Goal: Transaction & Acquisition: Purchase product/service

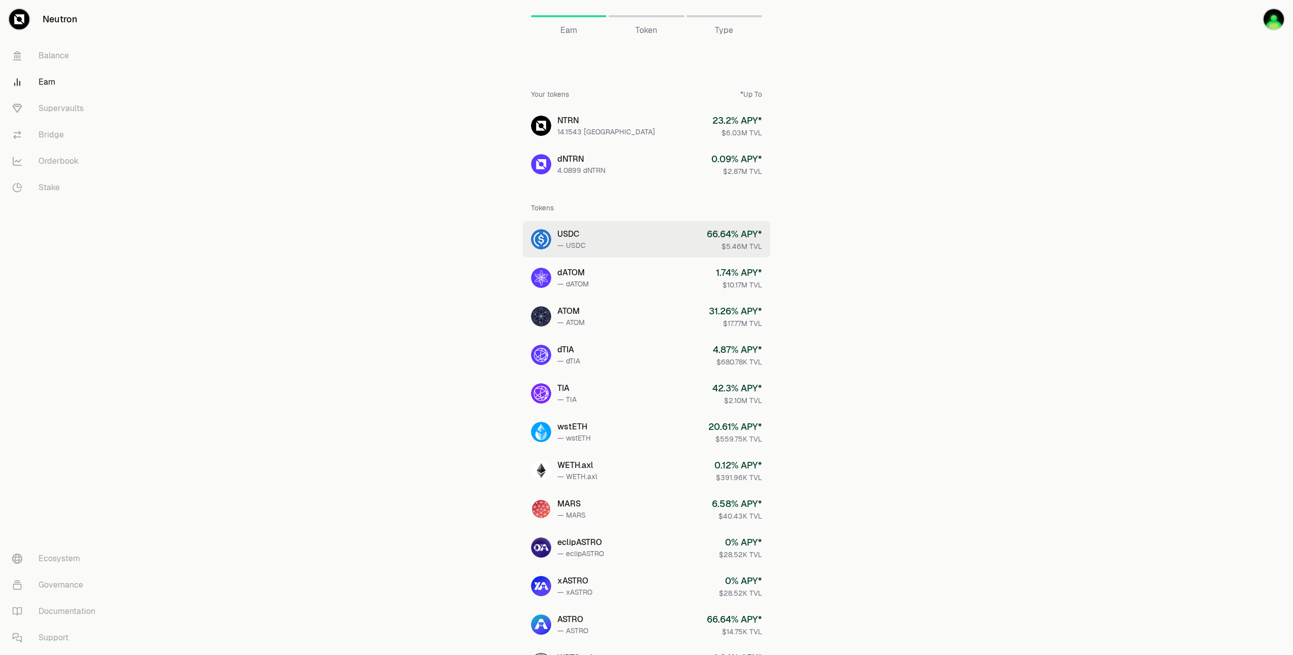
click at [654, 243] on link "USDC — USDC 66.64 % APY* $5.46M TVL" at bounding box center [646, 239] width 247 height 36
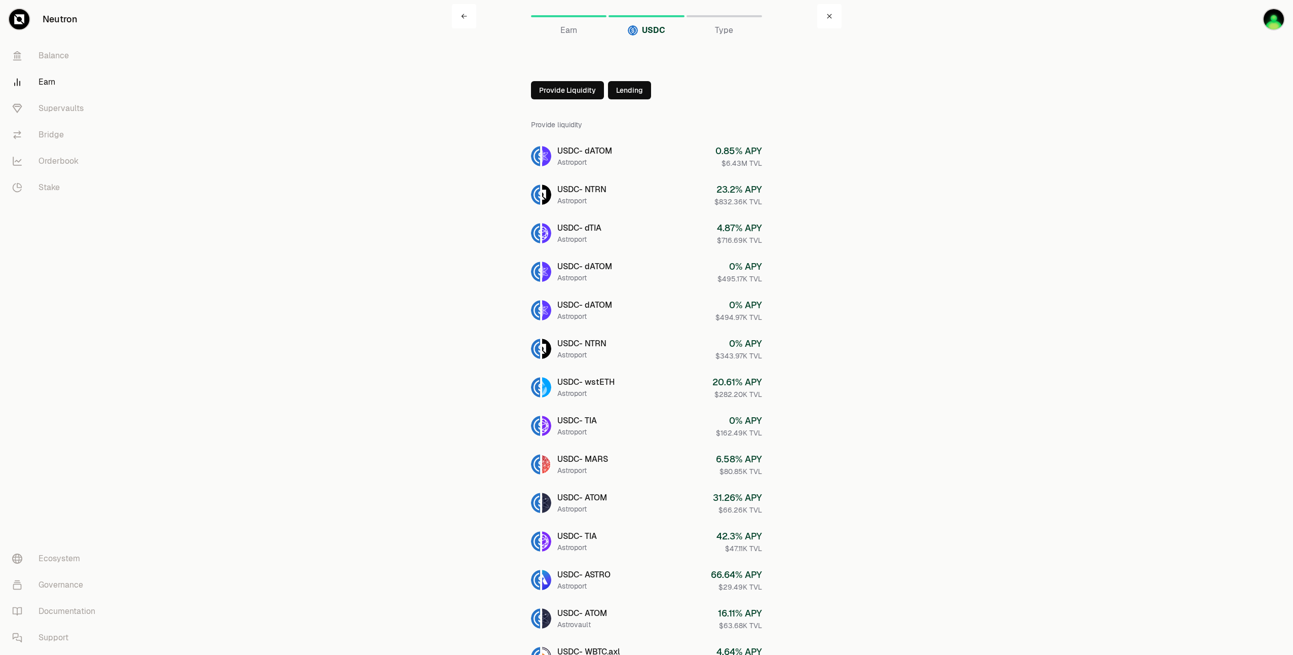
click at [825, 18] on link at bounding box center [829, 16] width 24 height 24
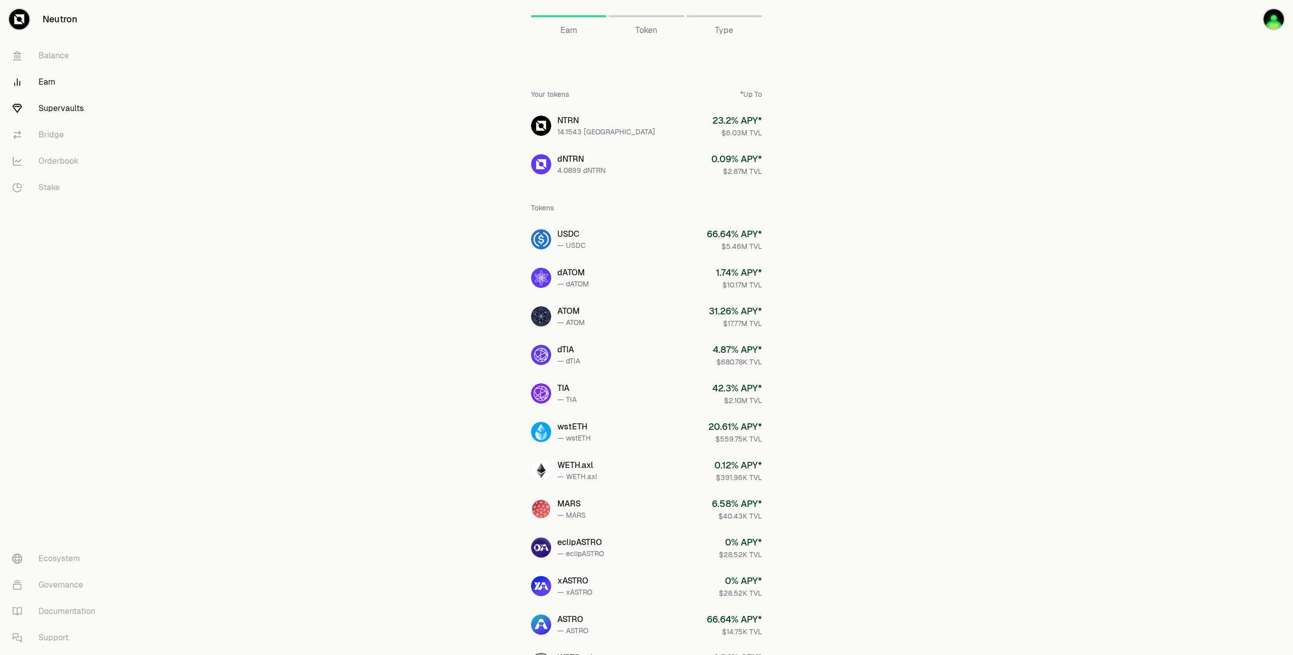
click at [71, 110] on link "Supervaults" at bounding box center [56, 108] width 105 height 26
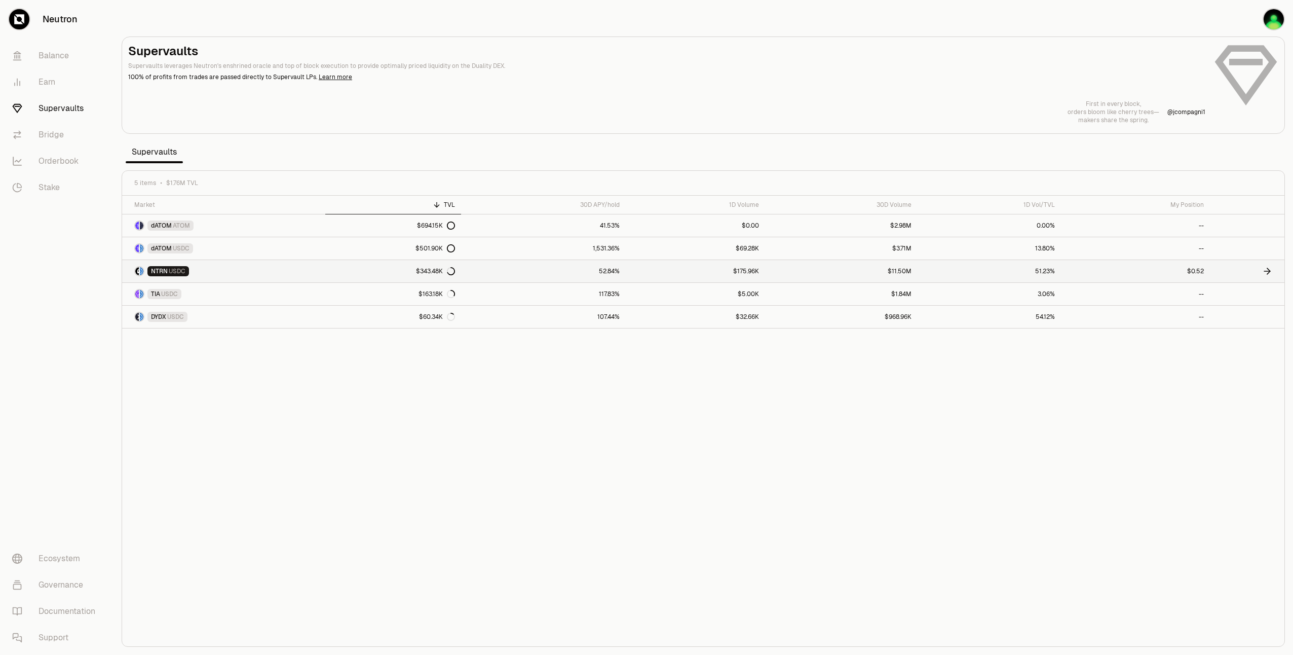
click at [1267, 271] on icon at bounding box center [1267, 271] width 10 height 10
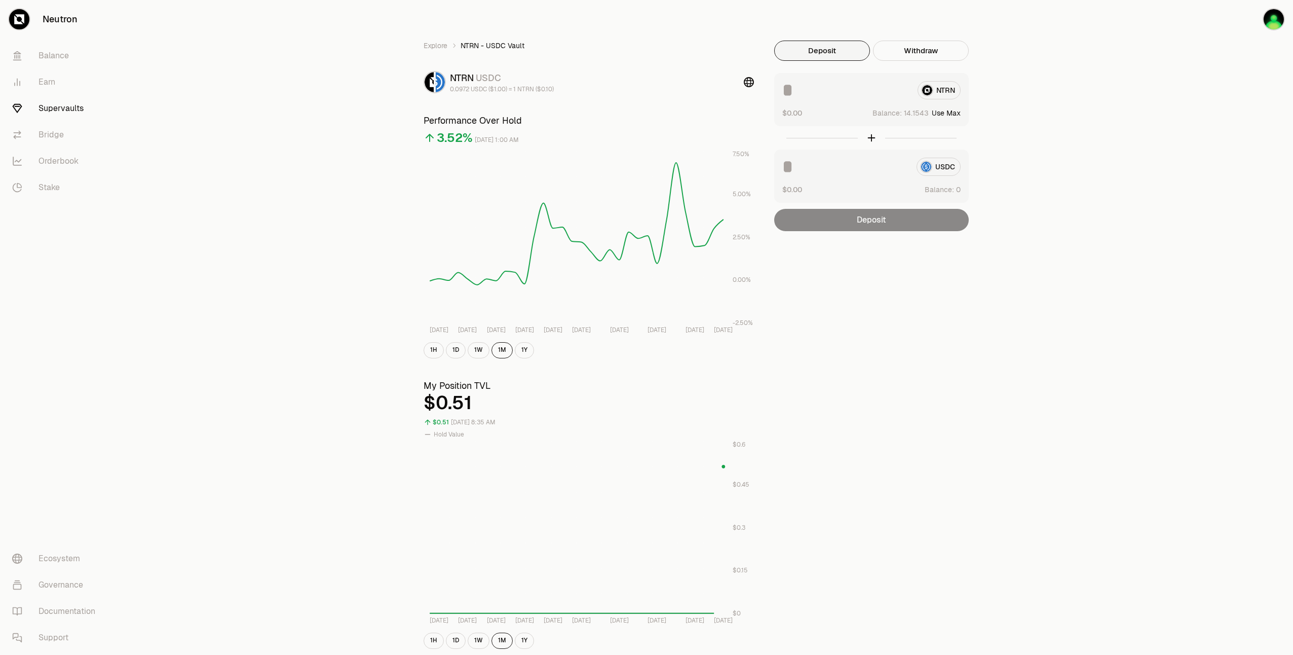
click at [888, 168] on input at bounding box center [845, 167] width 126 height 18
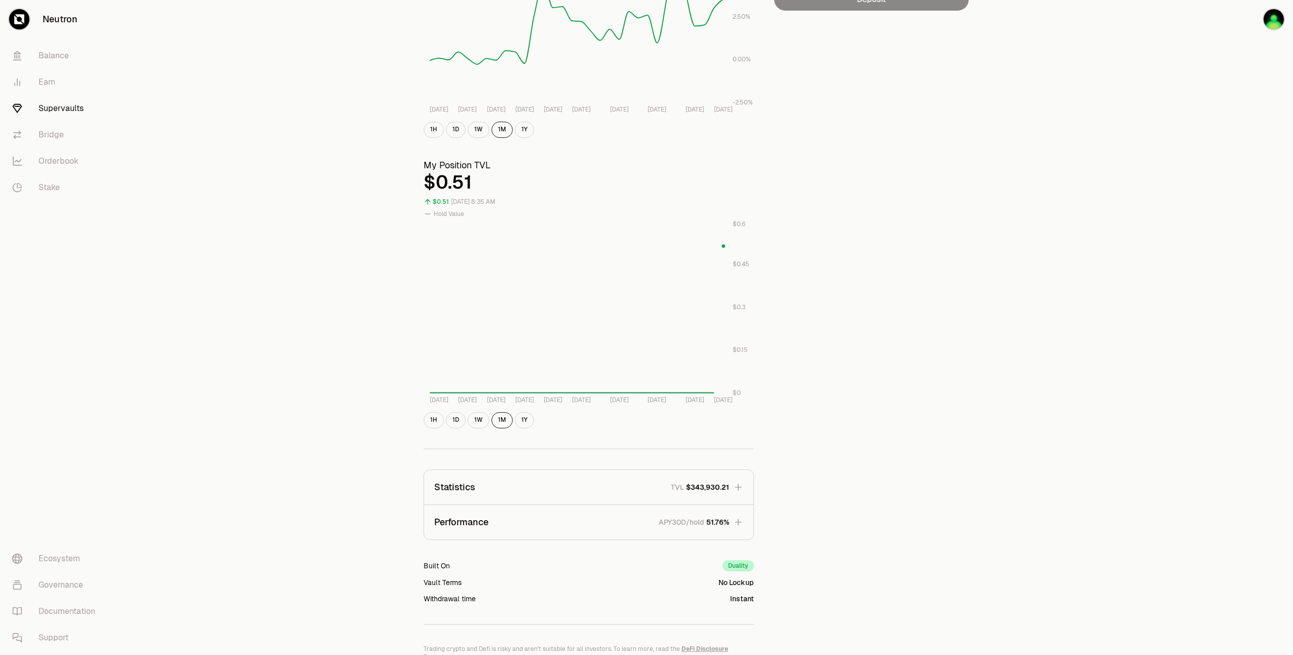
scroll to position [282, 0]
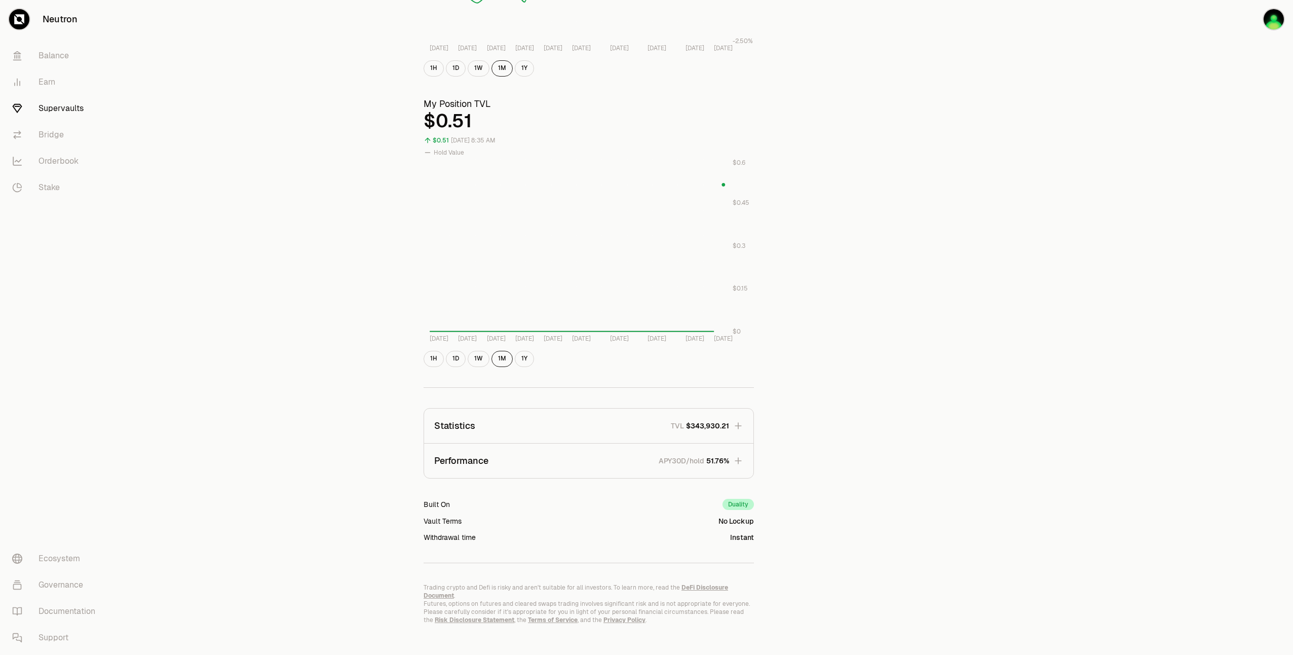
click at [717, 458] on span "51.76%" at bounding box center [717, 461] width 23 height 10
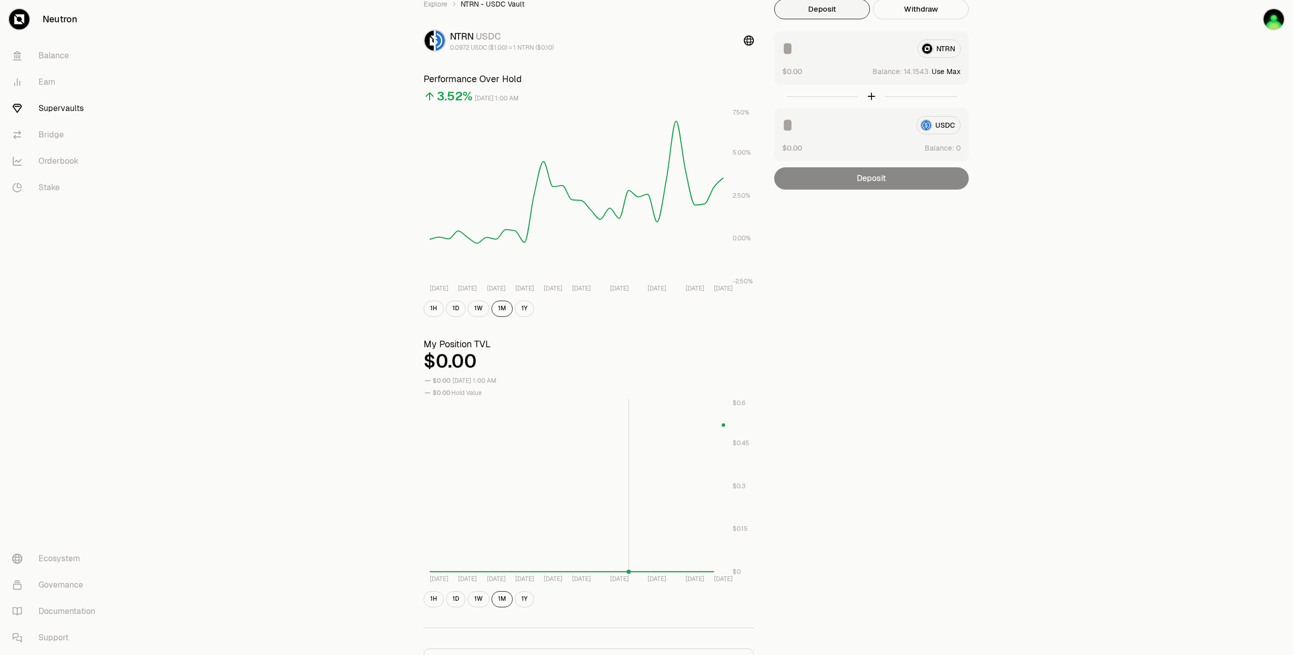
scroll to position [0, 0]
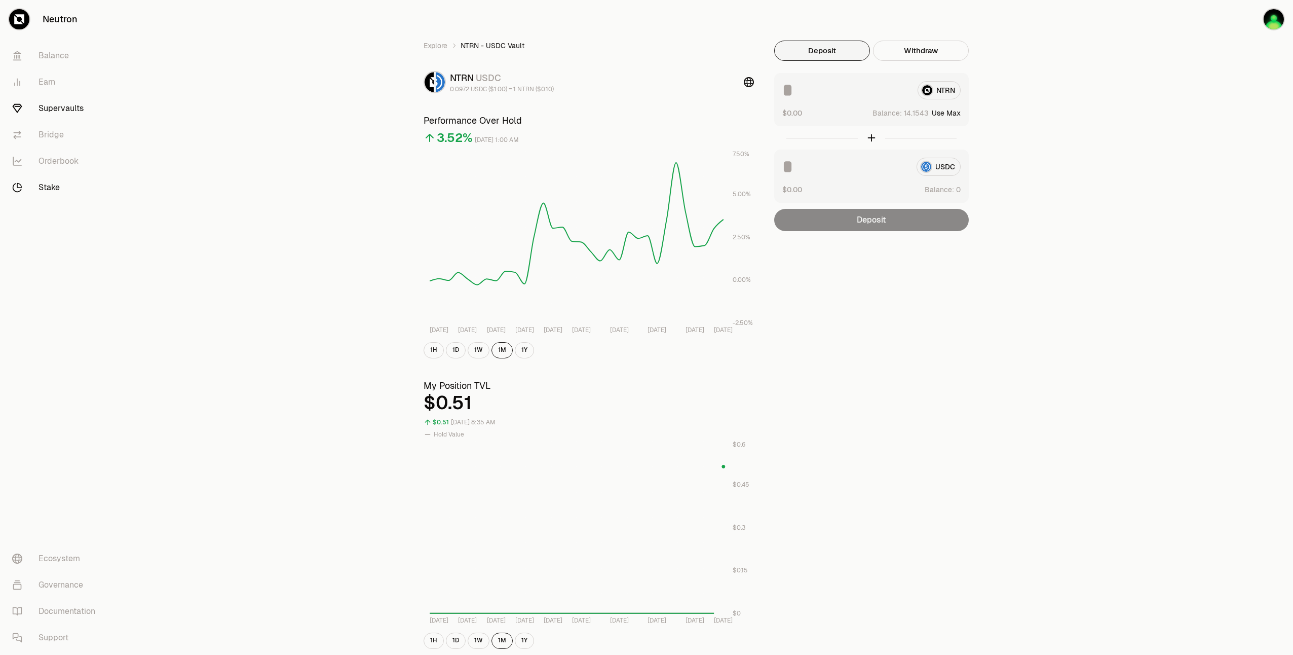
click at [54, 185] on link "Stake" at bounding box center [56, 187] width 105 height 26
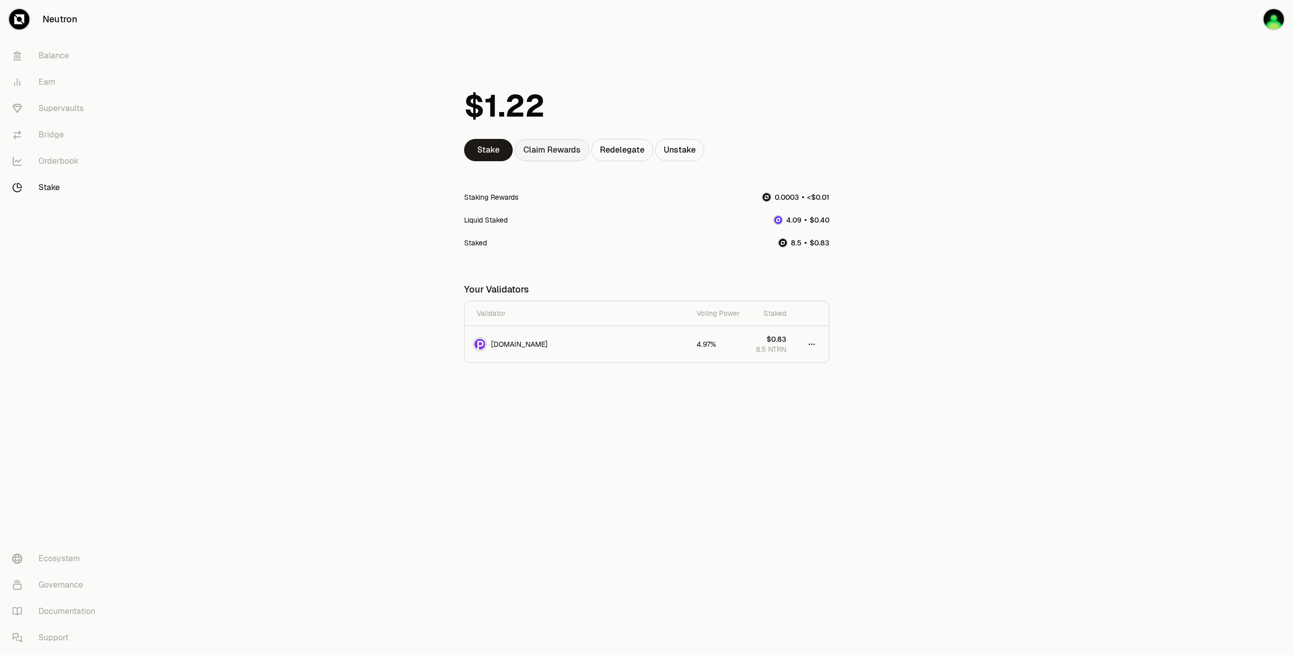
click at [567, 150] on div "Claim Rewards" at bounding box center [552, 150] width 74 height 22
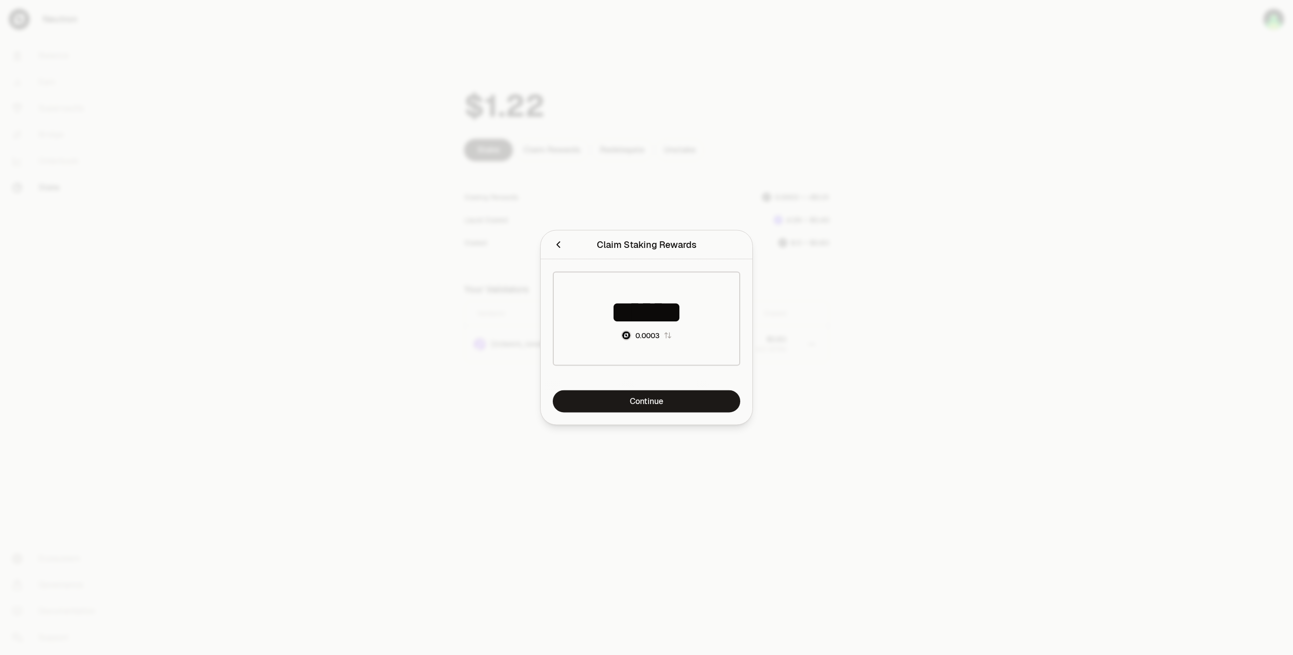
click at [349, 300] on div at bounding box center [646, 327] width 1293 height 655
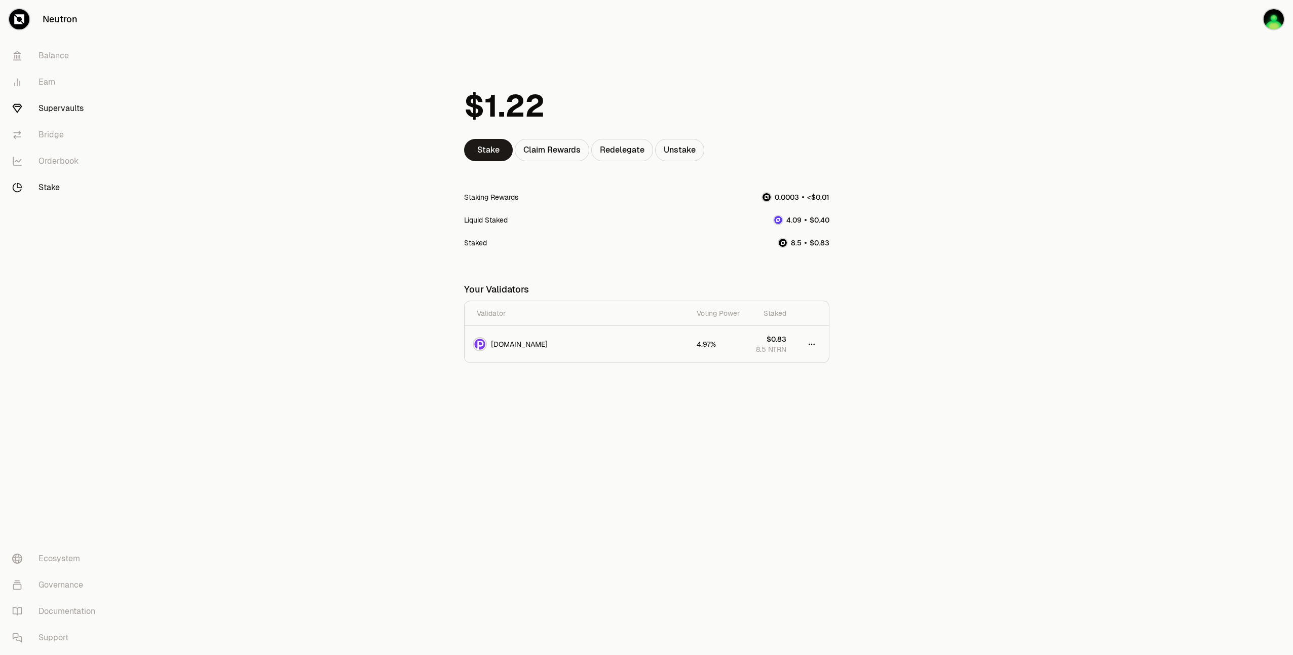
click at [54, 116] on link "Supervaults" at bounding box center [56, 108] width 105 height 26
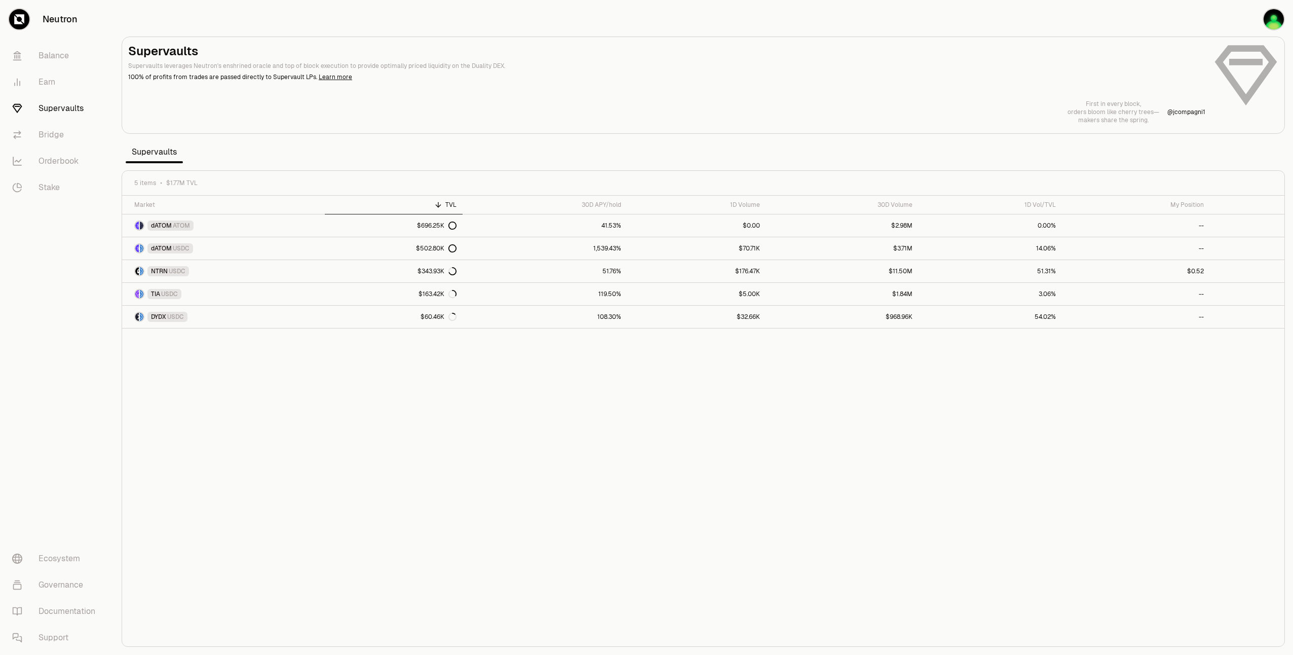
click at [1257, 85] on div "Supervaults Supervaults leverages Neutron's enshrined oracle and top of block e…" at bounding box center [703, 83] width 1150 height 81
click at [1249, 274] on link at bounding box center [1247, 271] width 74 height 22
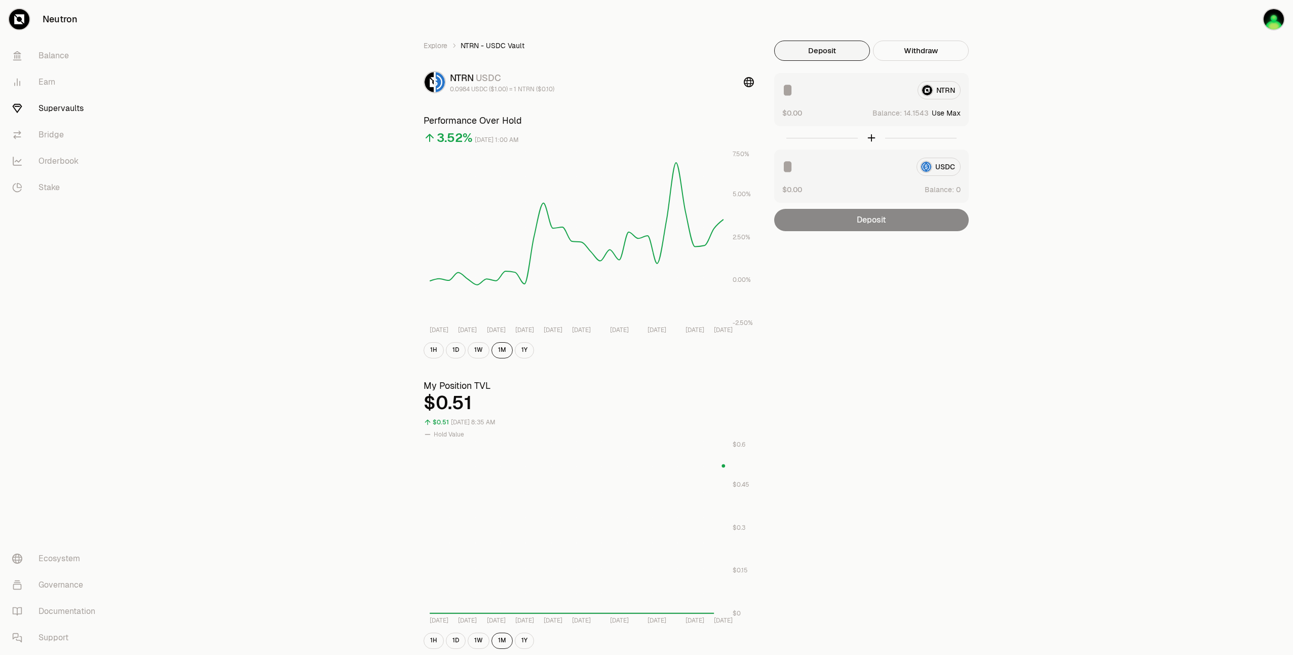
click at [874, 139] on div at bounding box center [871, 137] width 195 height 23
click at [935, 109] on button "Use Max" at bounding box center [946, 113] width 29 height 10
click at [952, 111] on button "Using Max" at bounding box center [943, 113] width 34 height 10
click at [873, 90] on input "*********" at bounding box center [845, 90] width 127 height 18
type input "**"
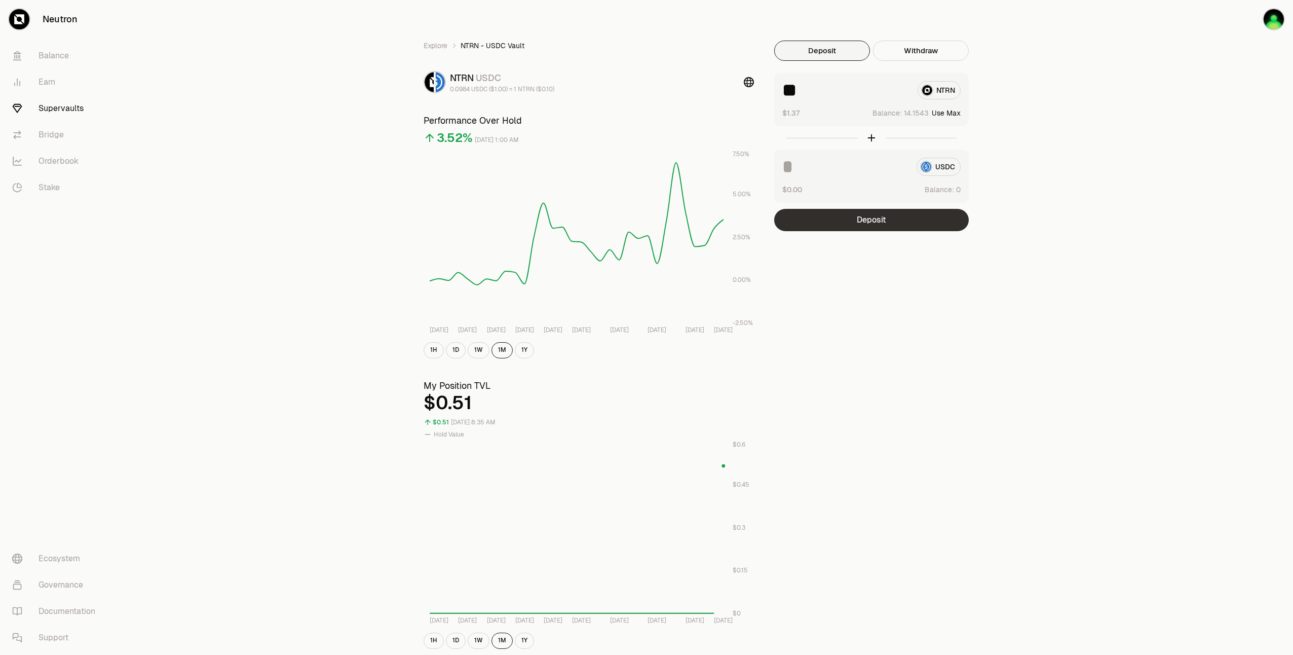
click at [848, 210] on button "Deposit" at bounding box center [871, 220] width 195 height 22
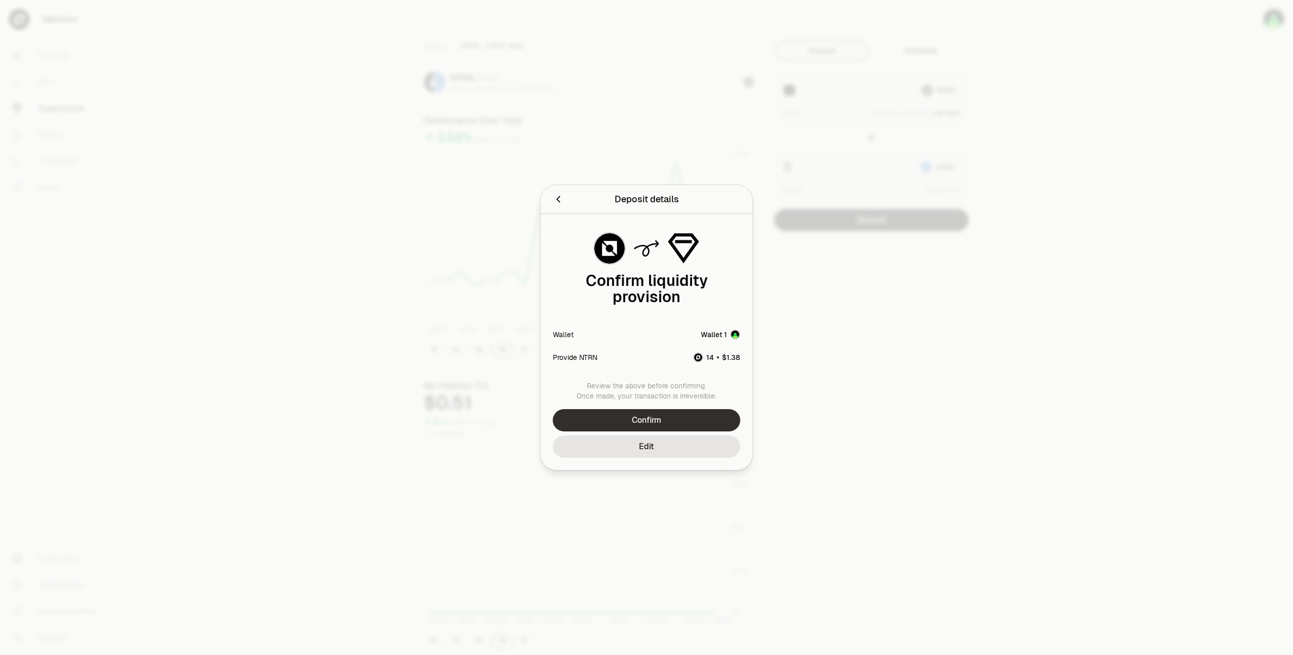
click at [632, 416] on button "Confirm" at bounding box center [646, 420] width 187 height 22
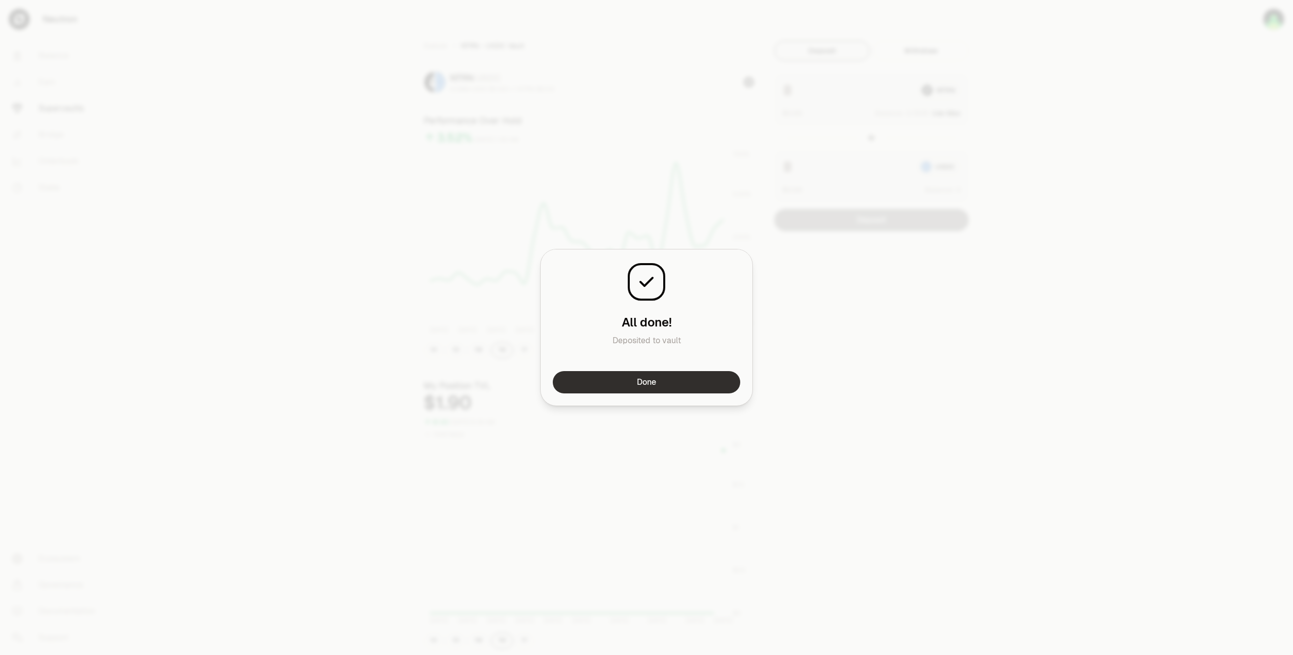
click at [630, 378] on button "Done" at bounding box center [646, 382] width 187 height 22
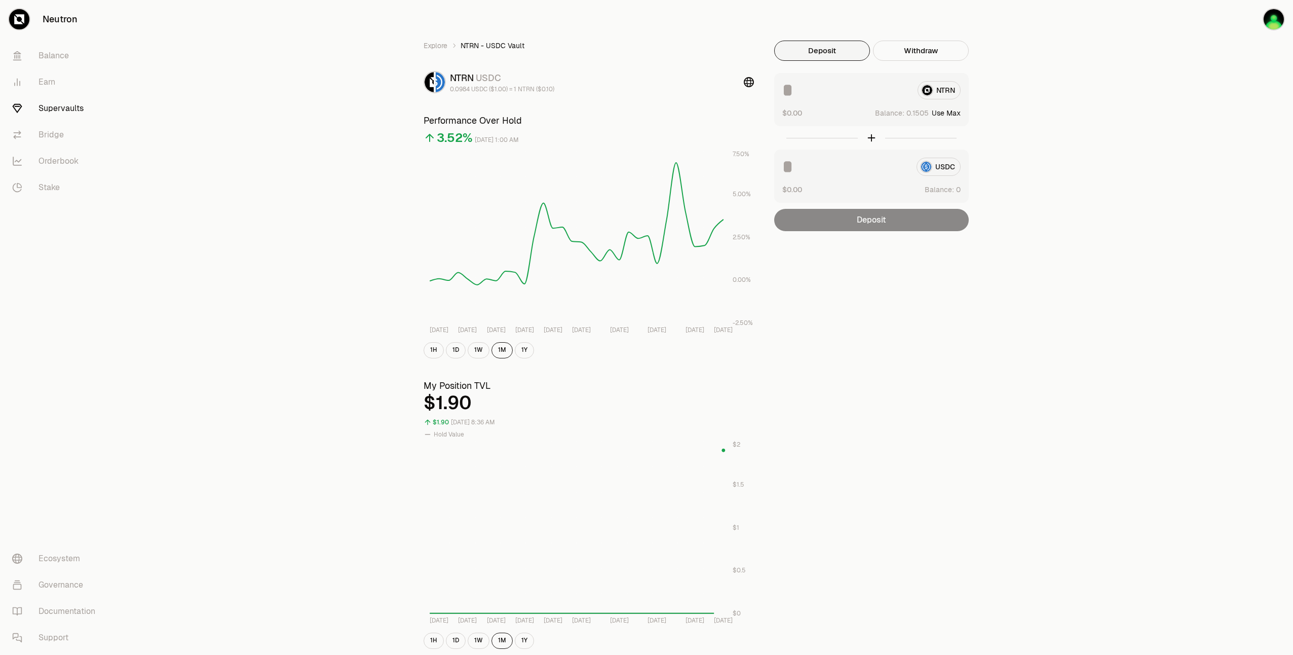
click at [74, 103] on link "Supervaults" at bounding box center [56, 108] width 105 height 26
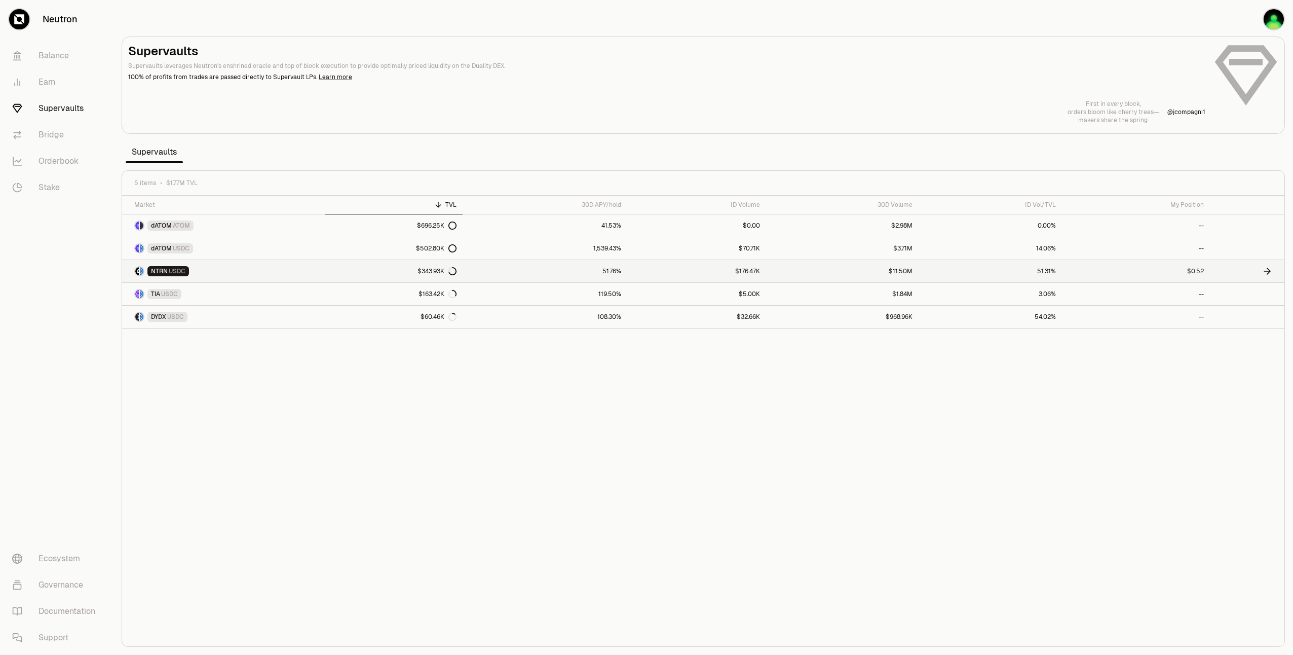
click at [1006, 262] on link "51.31%" at bounding box center [990, 271] width 143 height 22
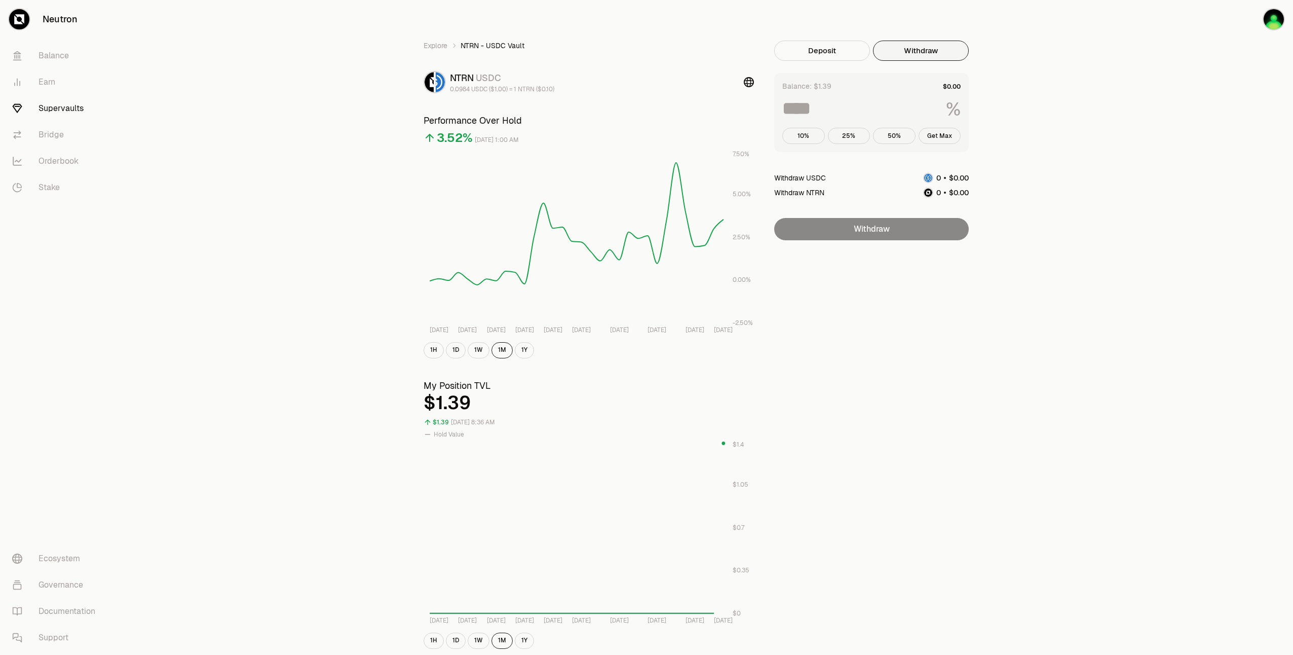
click at [931, 51] on button "Withdraw" at bounding box center [921, 51] width 96 height 20
click at [939, 134] on button "Get Max" at bounding box center [940, 136] width 43 height 16
click at [808, 141] on button "10%" at bounding box center [803, 136] width 43 height 16
type input "**"
click at [823, 60] on button "Deposit" at bounding box center [822, 51] width 96 height 20
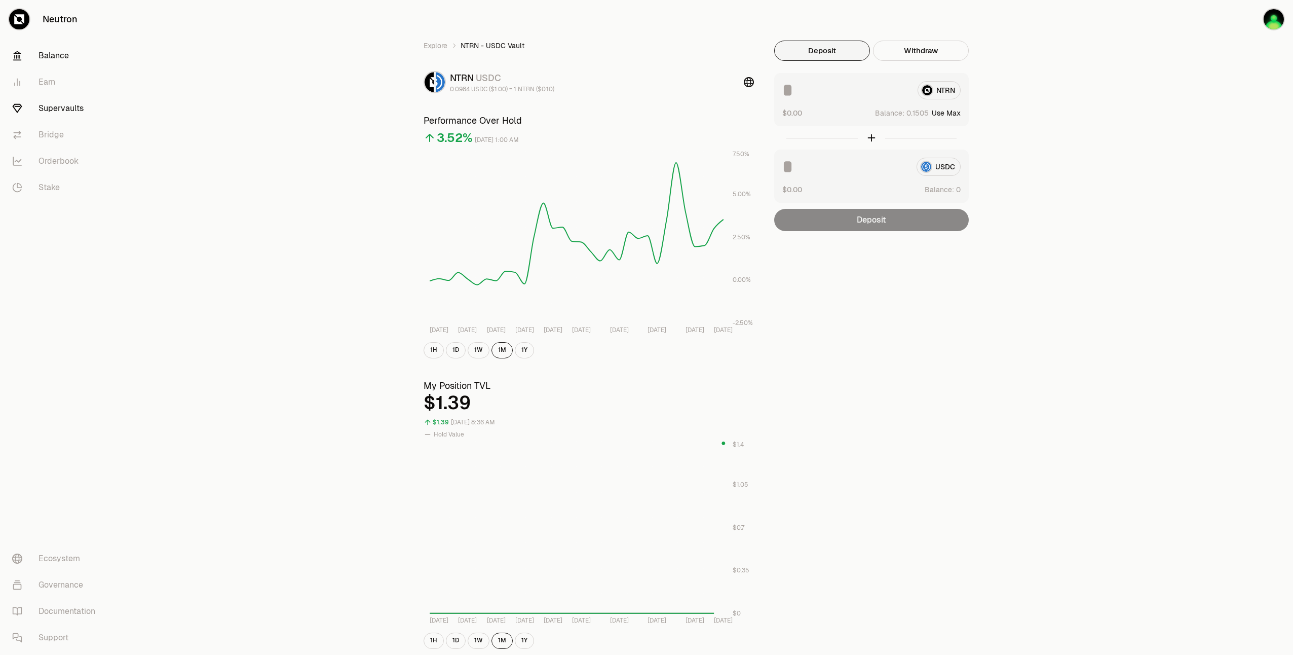
drag, startPoint x: 43, startPoint y: 46, endPoint x: 46, endPoint y: 50, distance: 5.2
click at [43, 46] on link "Balance" at bounding box center [56, 56] width 105 height 26
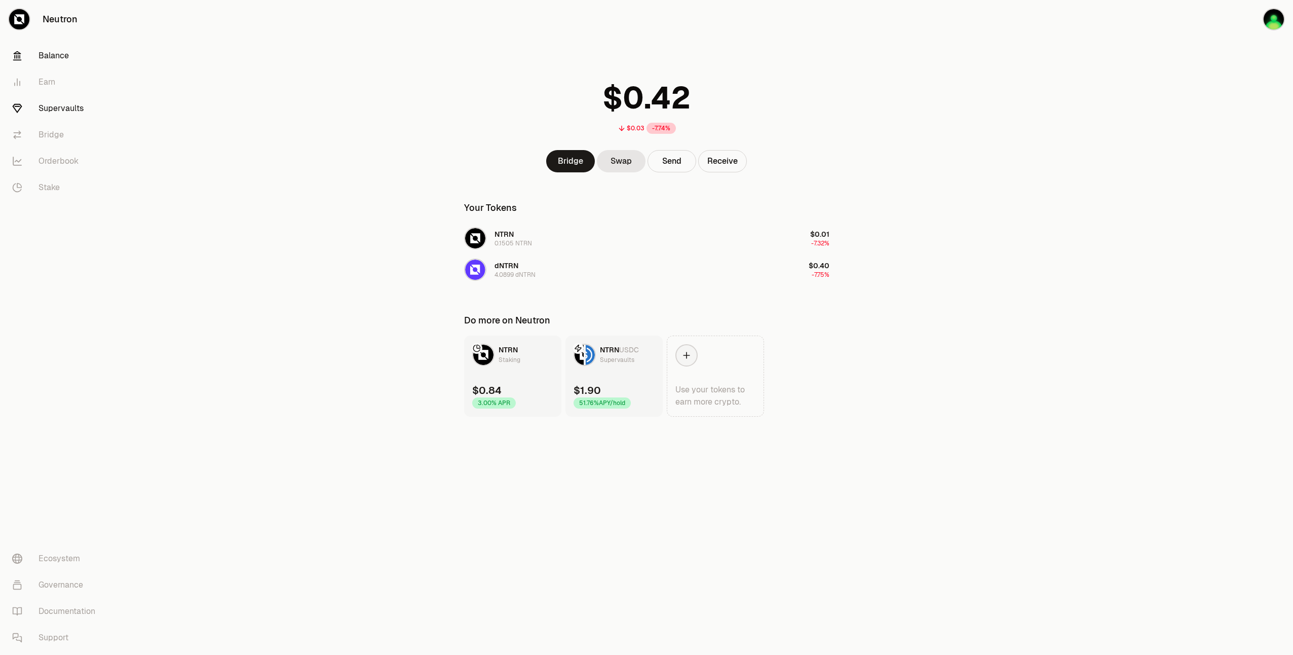
click at [87, 115] on link "Supervaults" at bounding box center [56, 108] width 105 height 26
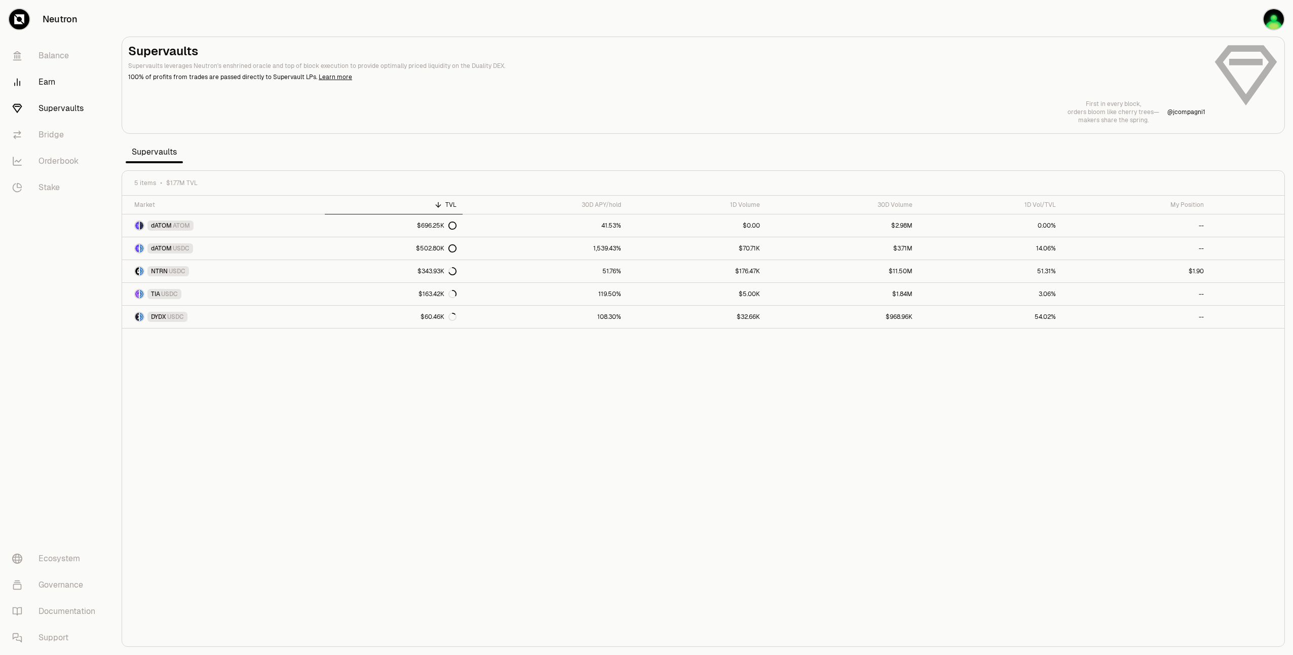
click at [48, 81] on link "Earn" at bounding box center [56, 82] width 105 height 26
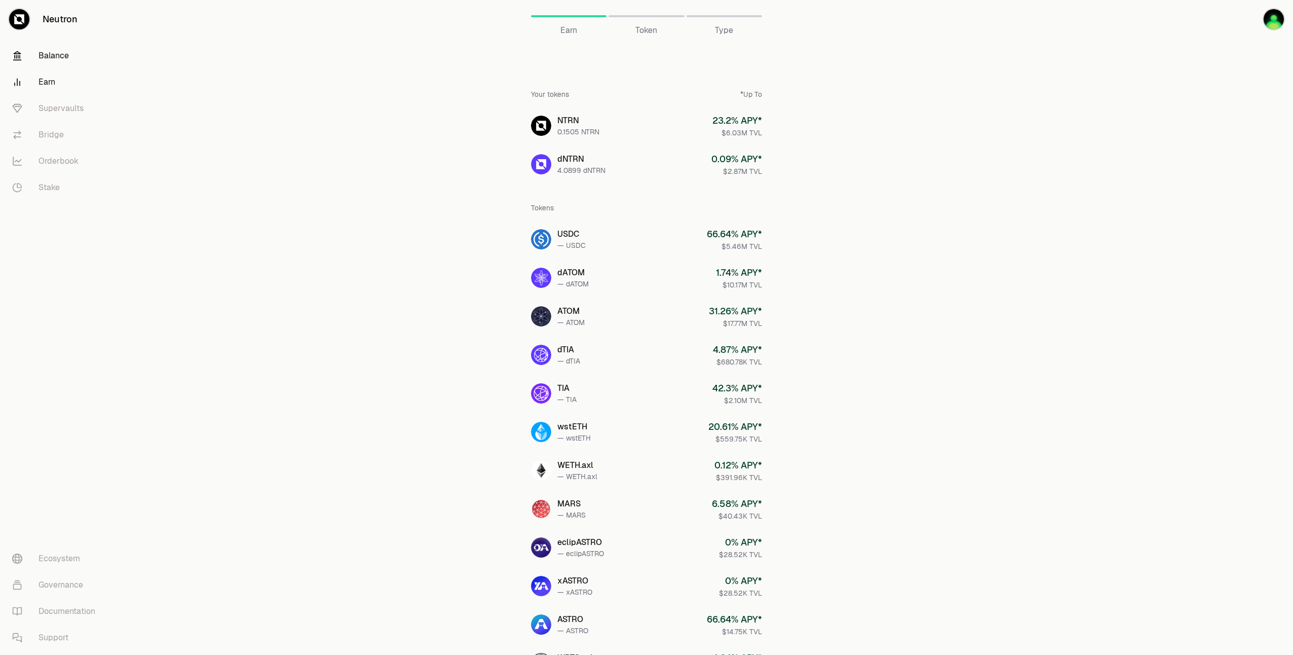
click at [46, 63] on link "Balance" at bounding box center [56, 56] width 105 height 26
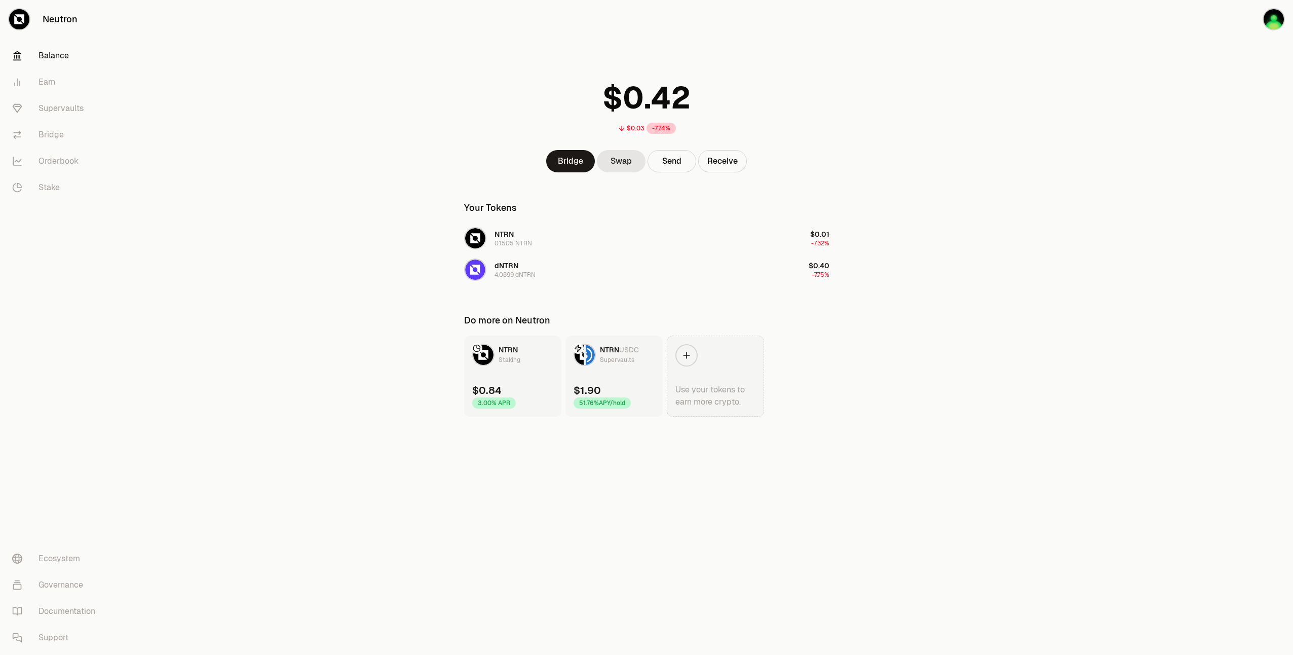
click at [740, 395] on div "Use your tokens to earn more crypto." at bounding box center [715, 396] width 80 height 24
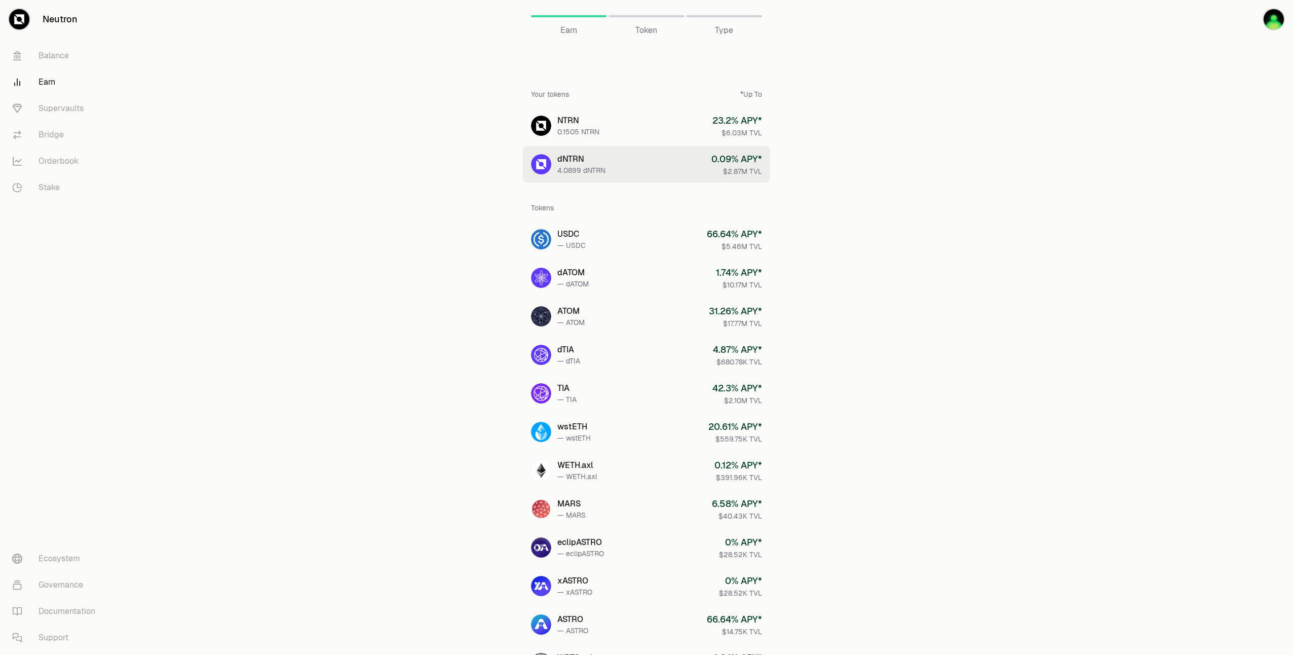
click at [619, 167] on link "dNTRN 4.0899 dNTRN 0.09 % APY* $2.87M TVL" at bounding box center [646, 164] width 247 height 36
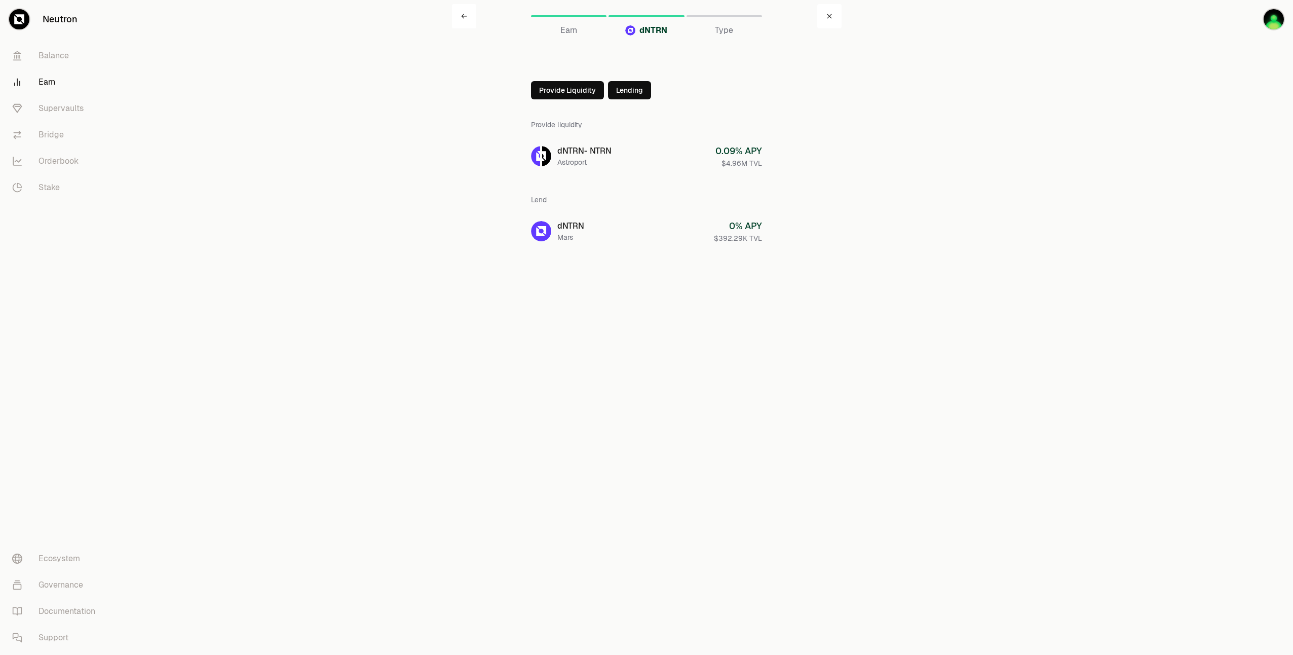
click at [620, 90] on button "Lending" at bounding box center [629, 90] width 43 height 18
click at [539, 88] on icon at bounding box center [540, 90] width 6 height 6
click at [67, 109] on link "Supervaults" at bounding box center [56, 108] width 105 height 26
